Goal: Transaction & Acquisition: Purchase product/service

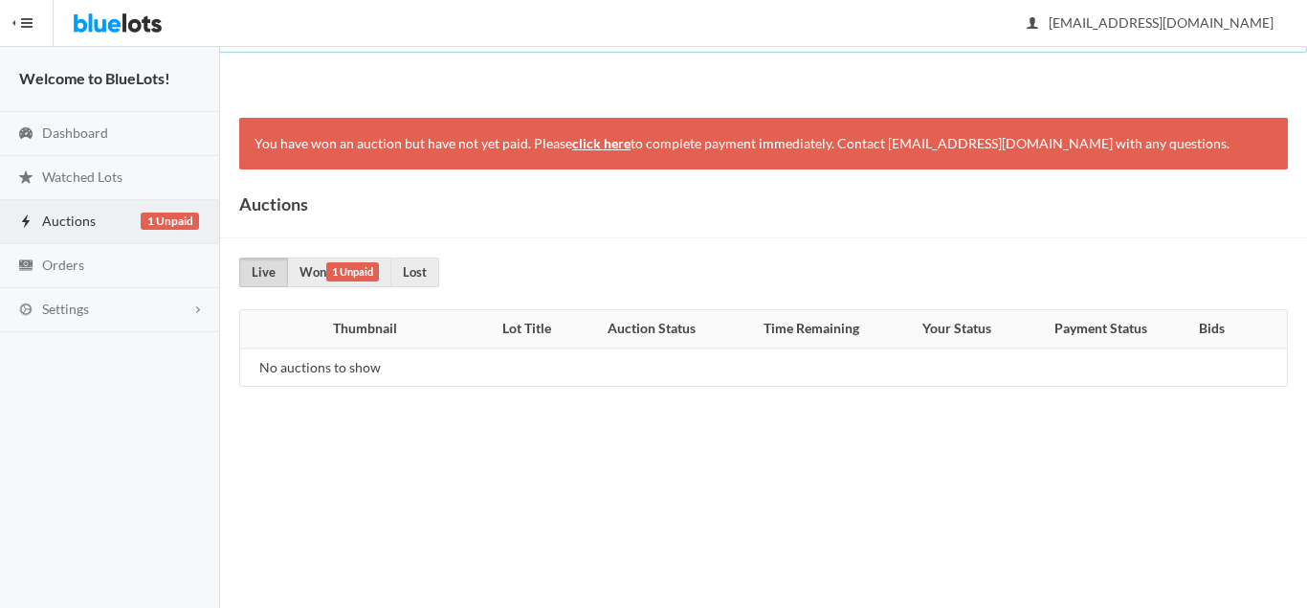
click at [585, 140] on link "click here" at bounding box center [601, 143] width 58 height 16
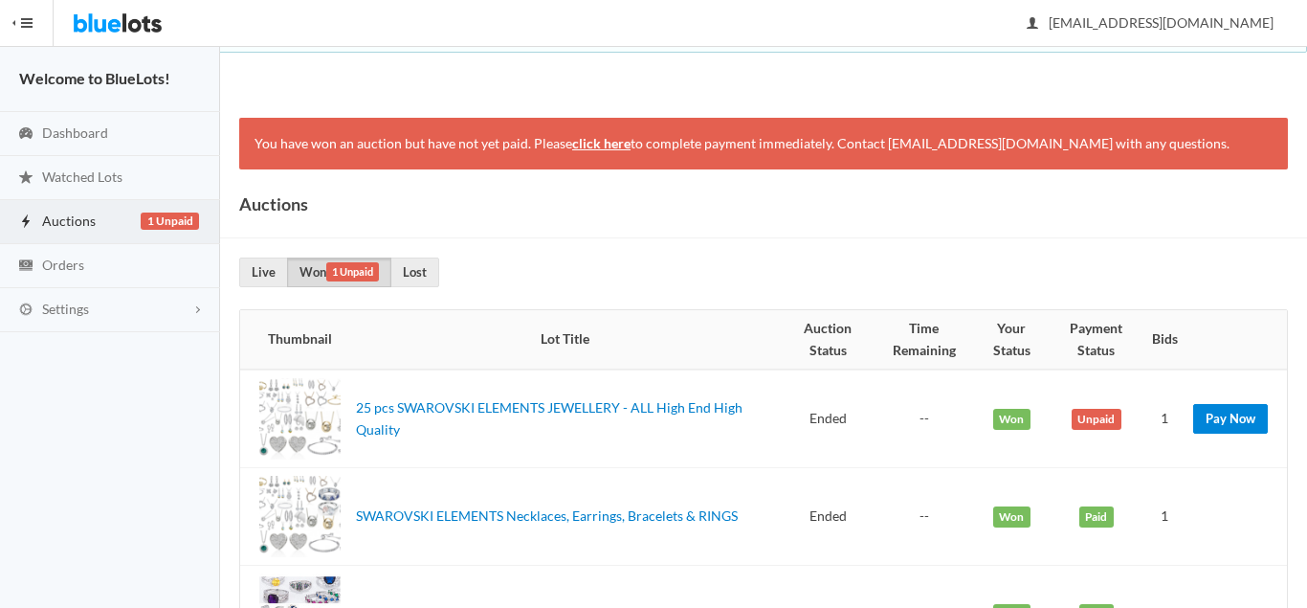
click at [1247, 420] on link "Pay Now" at bounding box center [1230, 419] width 75 height 30
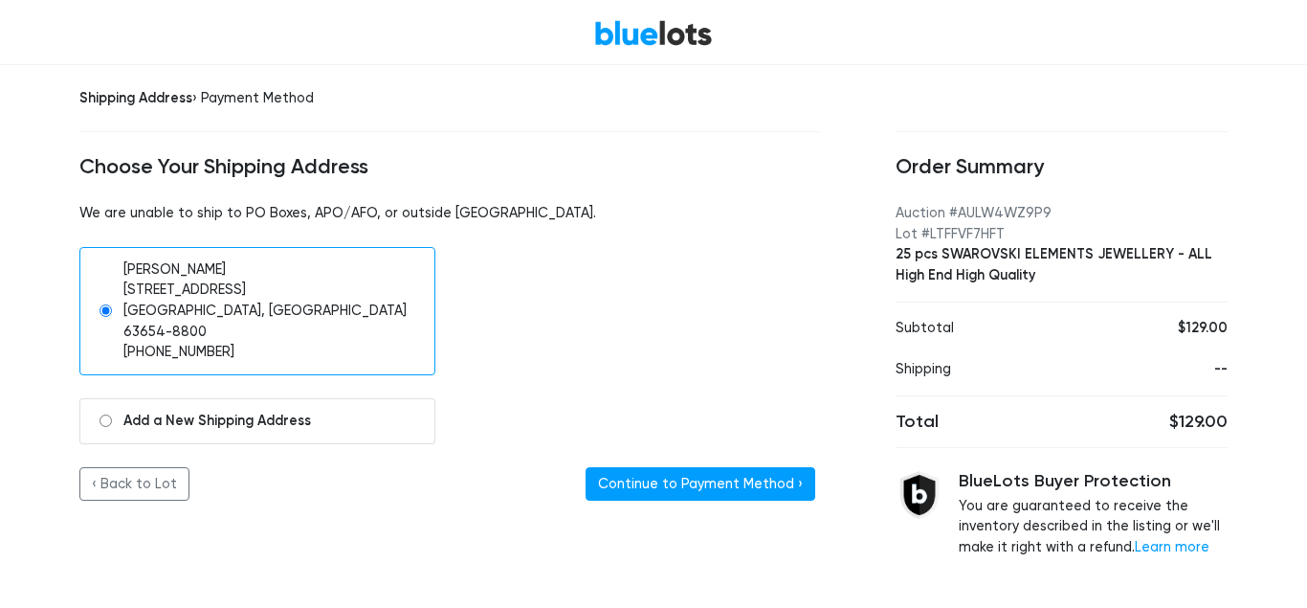
scroll to position [71, 0]
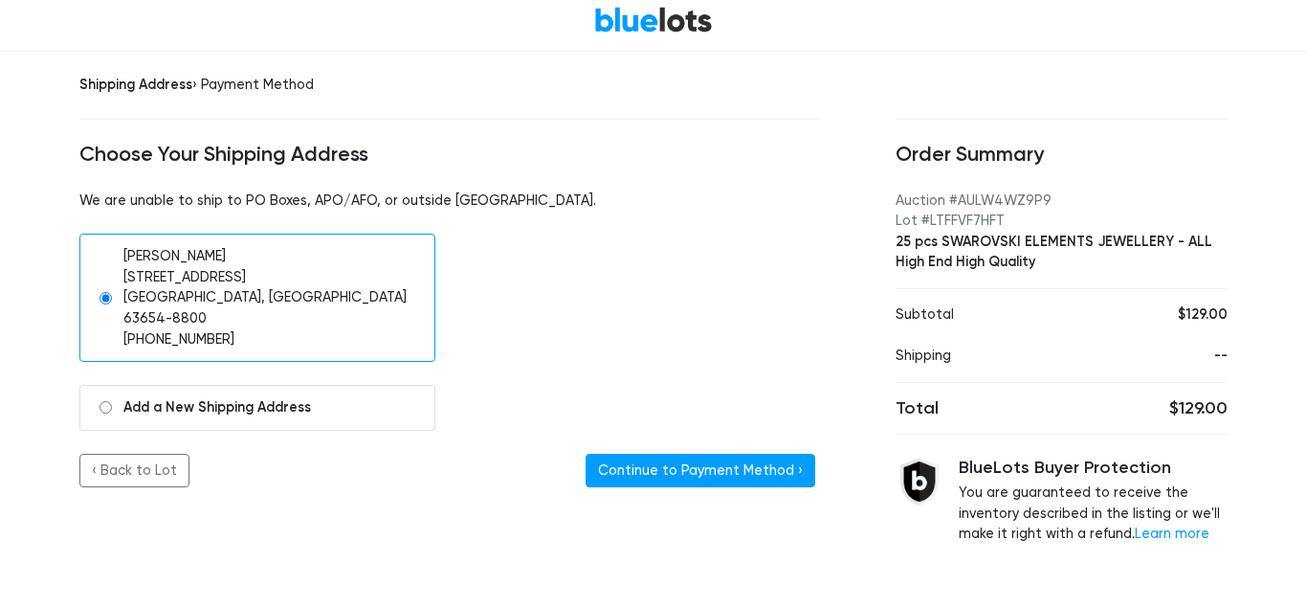
click at [693, 454] on button "Continue to Payment Method ›" at bounding box center [701, 471] width 230 height 34
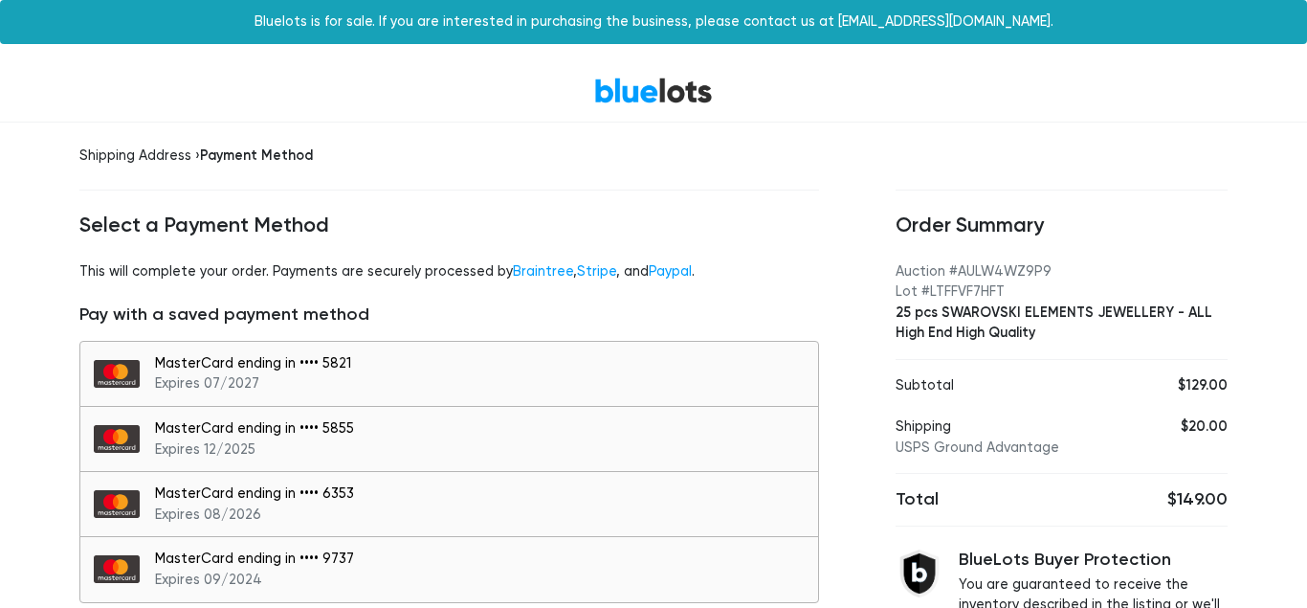
click at [657, 367] on div "MasterCard ending in •••• 5821 Expires 07/2027" at bounding box center [482, 373] width 654 height 41
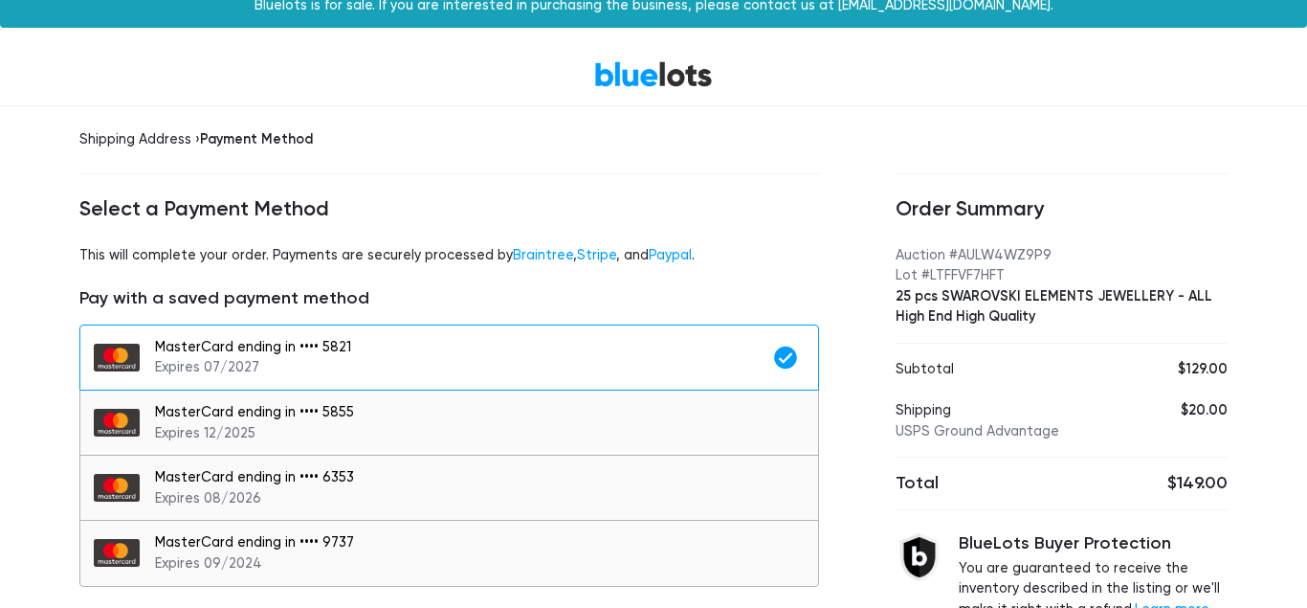
scroll to position [290, 0]
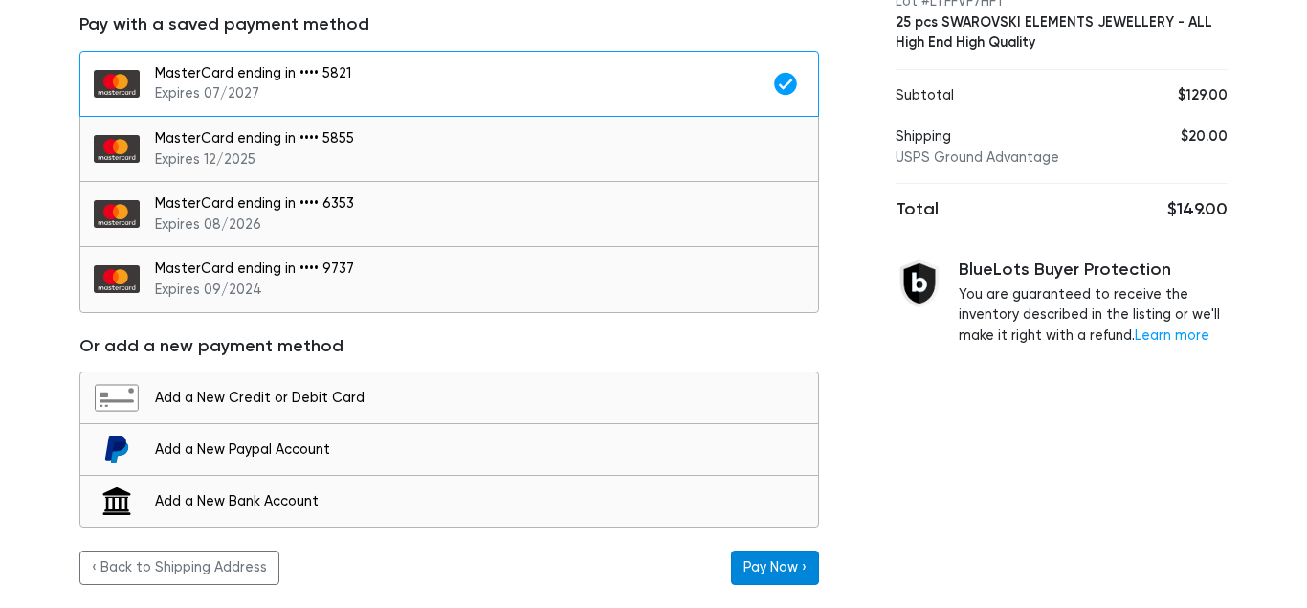
click at [758, 561] on button "Pay Now ›" at bounding box center [775, 567] width 88 height 34
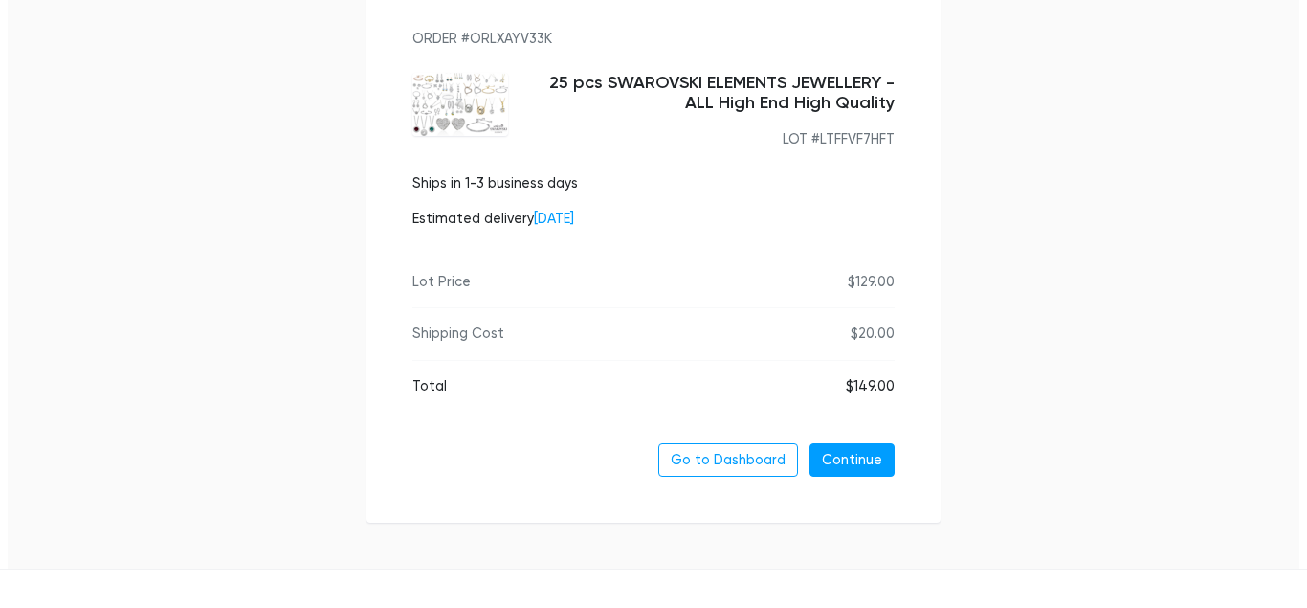
scroll to position [278, 0]
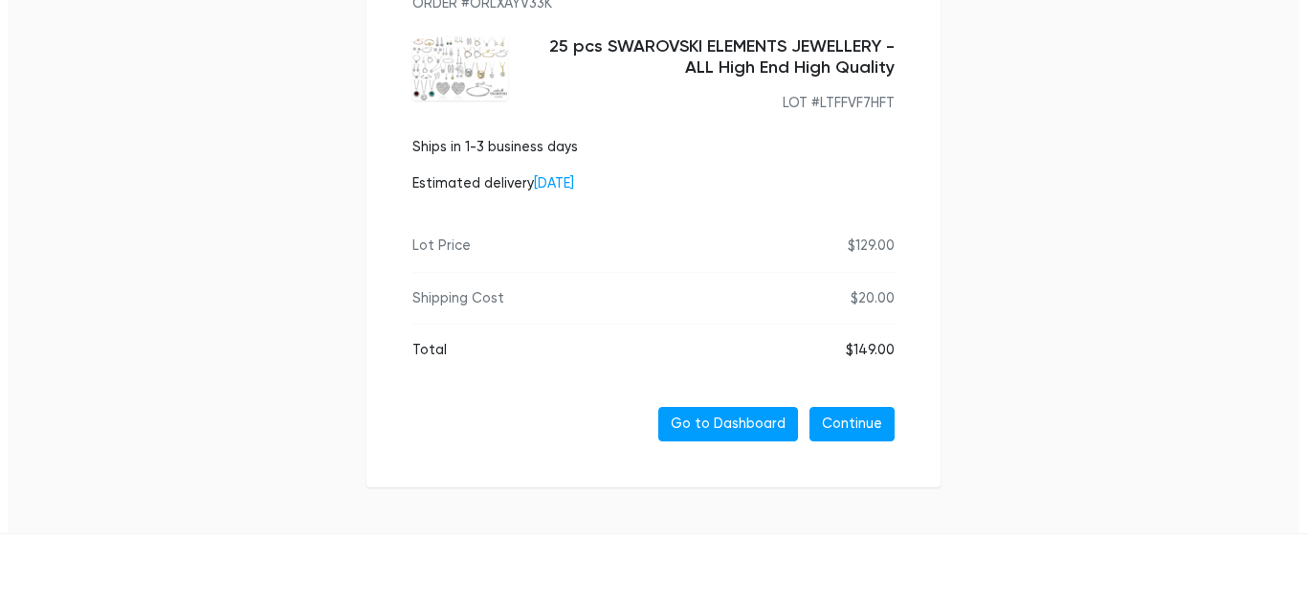
click at [724, 434] on link "Go to Dashboard" at bounding box center [728, 424] width 140 height 34
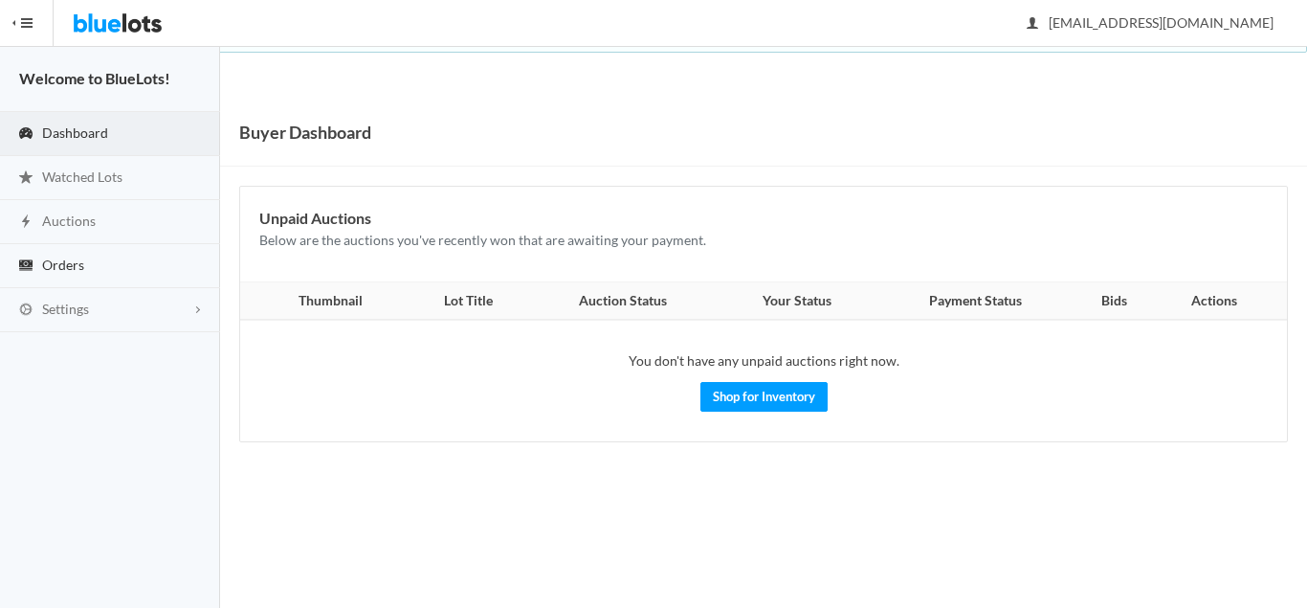
click at [97, 258] on link "Orders" at bounding box center [110, 266] width 220 height 44
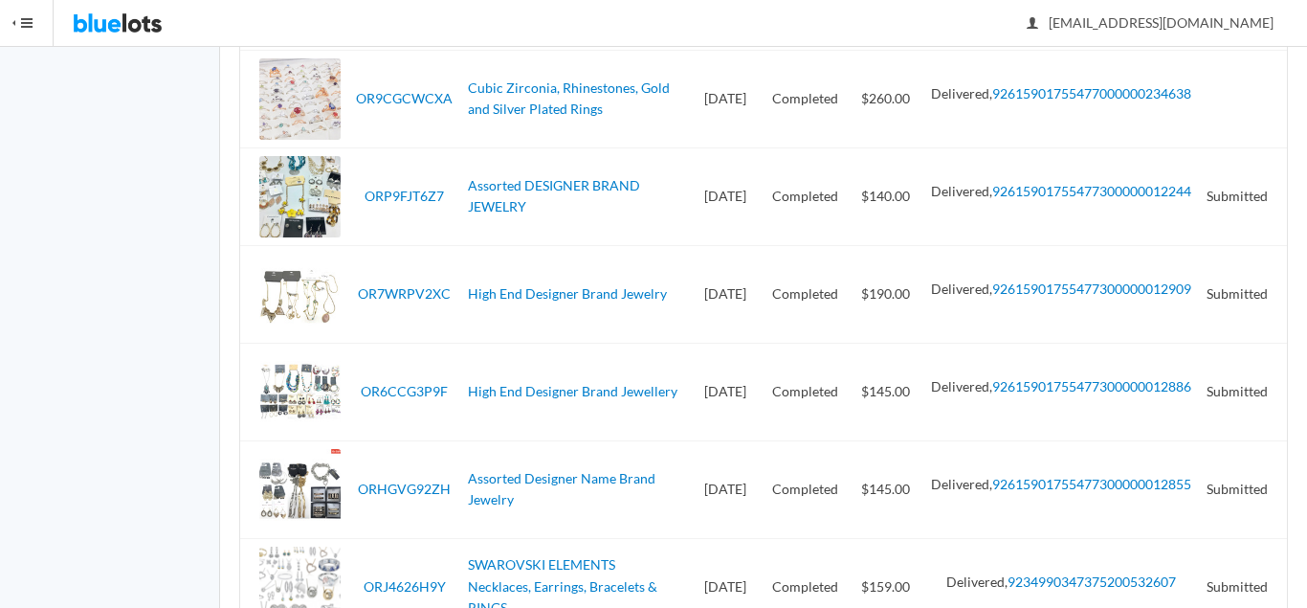
scroll to position [2881, 0]
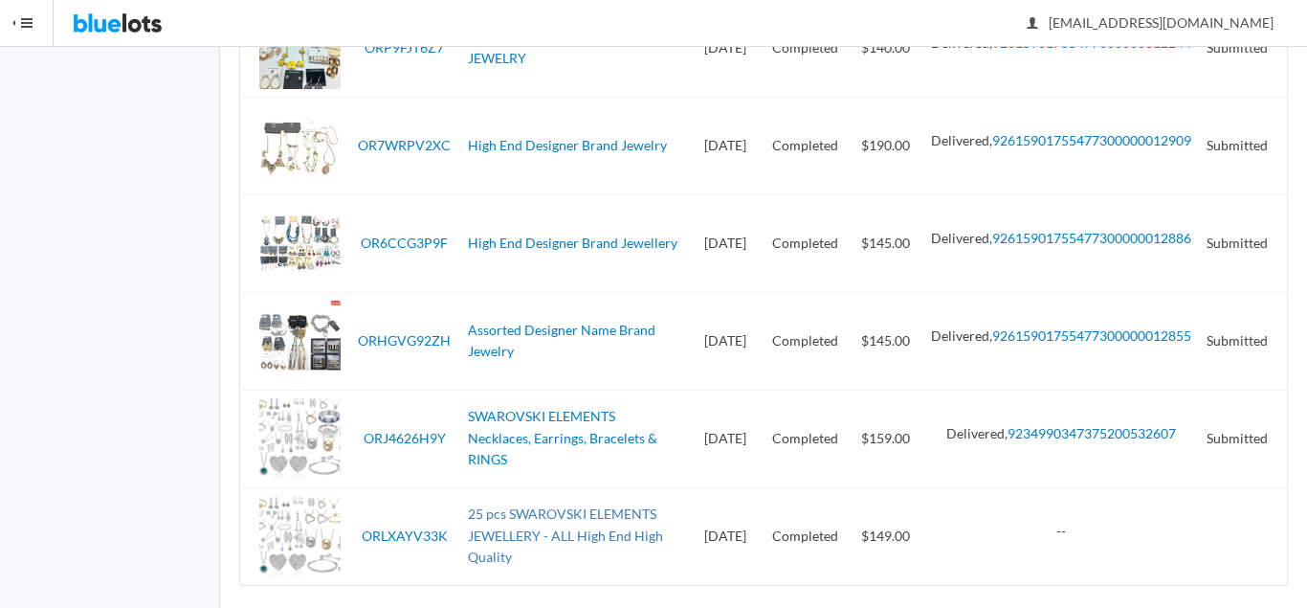
click at [611, 513] on link "25 pcs SWAROVSKI ELEMENTS JEWELLERY - ALL High End High Quality" at bounding box center [565, 534] width 195 height 59
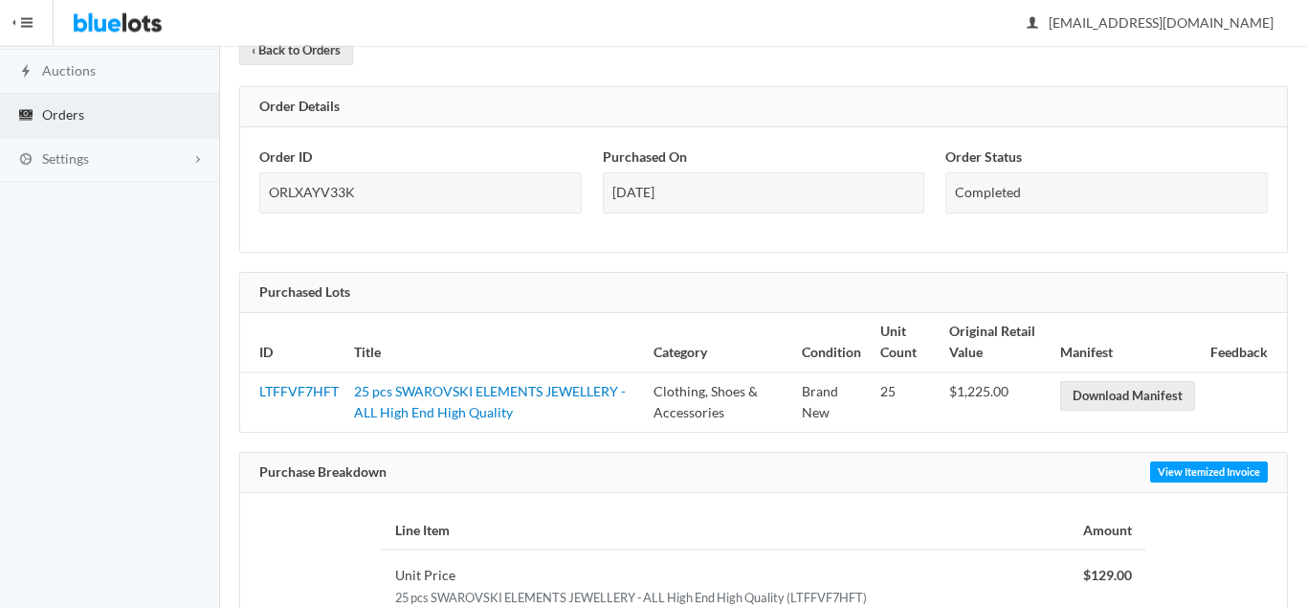
scroll to position [195, 0]
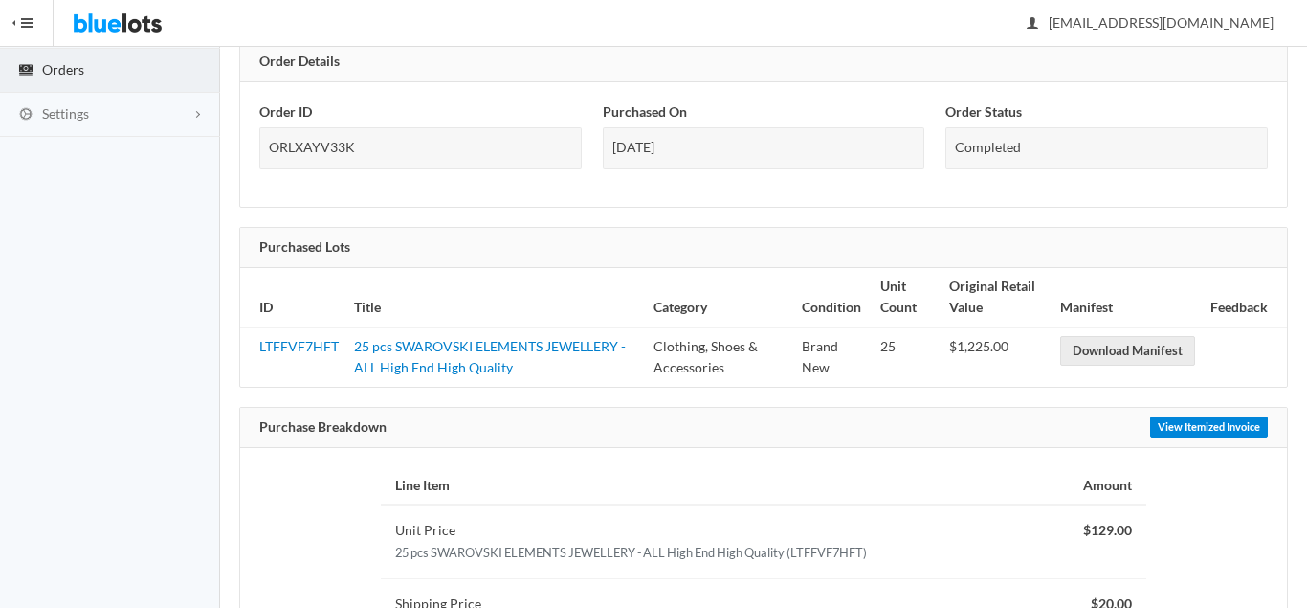
click at [1158, 427] on link "View Itemized Invoice" at bounding box center [1209, 426] width 118 height 21
